Goal: Complete application form: Complete application form

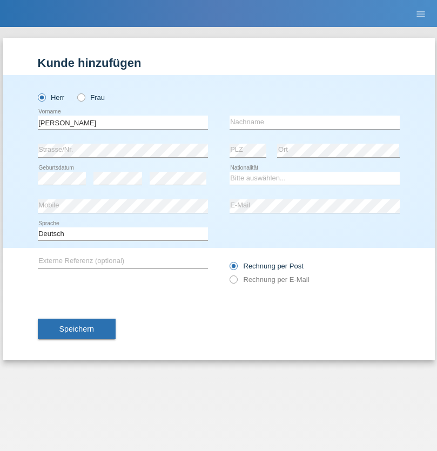
type input "[PERSON_NAME]"
click at [314, 122] on input "text" at bounding box center [314, 122] width 170 height 13
type input "Mitrica"
select select "OM"
select select "C"
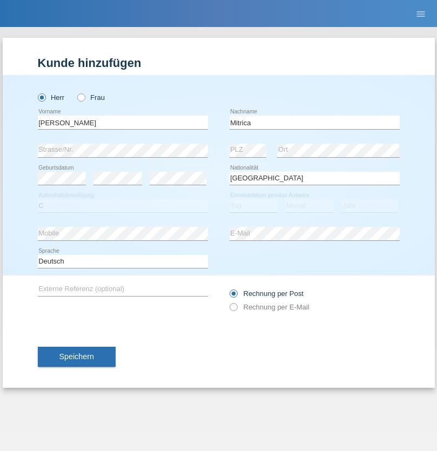
select select "02"
select select "06"
select select "2021"
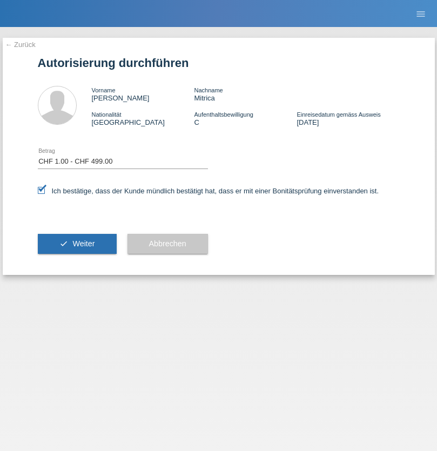
select select "1"
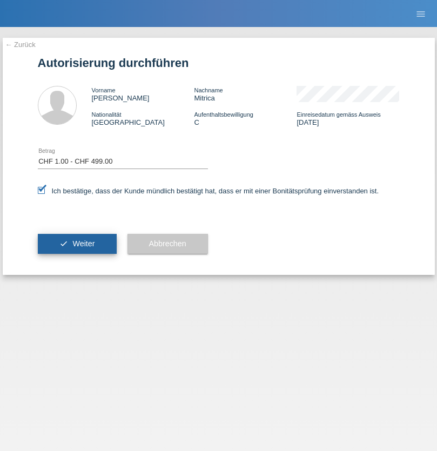
click at [77, 243] on span "Weiter" at bounding box center [83, 243] width 22 height 9
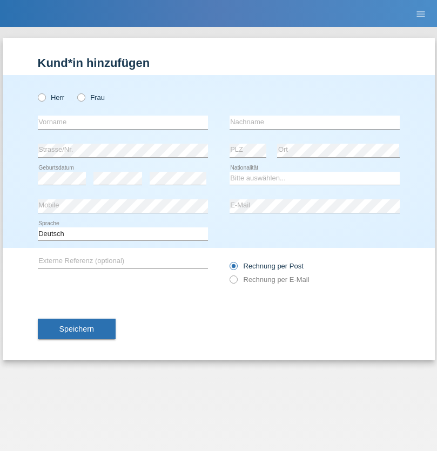
radio input "true"
click at [123, 122] on input "text" at bounding box center [123, 122] width 170 height 13
type input "[PERSON_NAME]"
click at [314, 122] on input "text" at bounding box center [314, 122] width 170 height 13
type input "Costa"
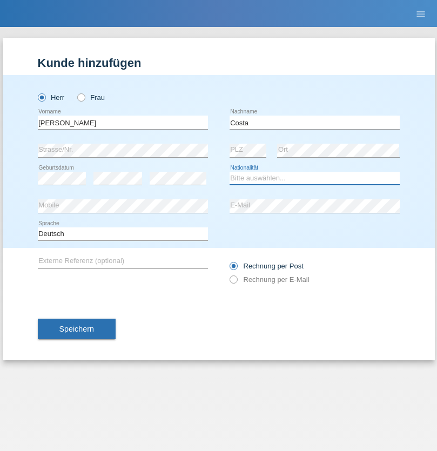
select select "PT"
select select "C"
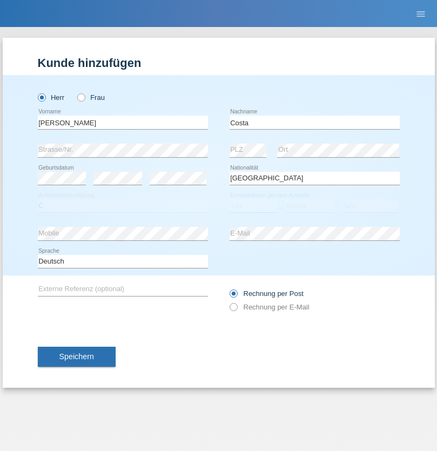
select select "24"
select select "02"
select select "2021"
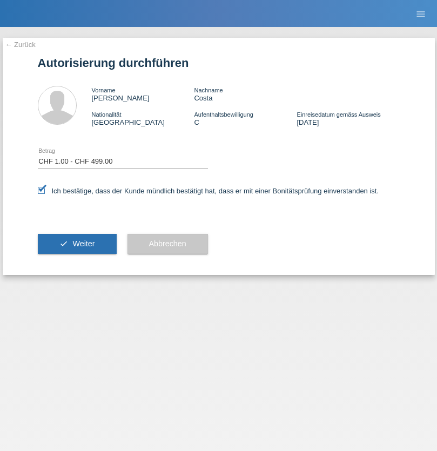
select select "1"
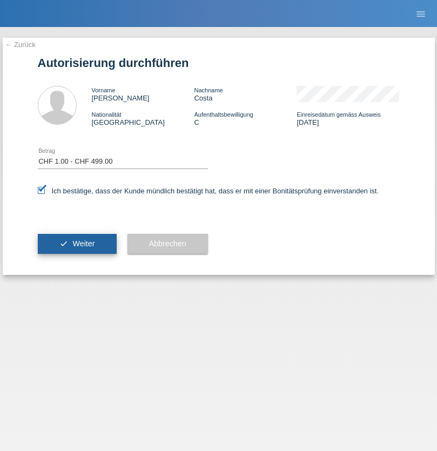
click at [77, 243] on span "Weiter" at bounding box center [83, 243] width 22 height 9
